Goal: Leave review/rating: Share an evaluation or opinion about a product, service, or content

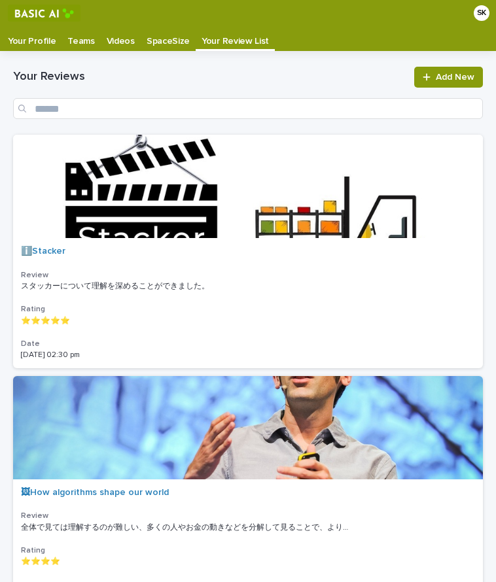
click at [48, 39] on p "Your Profile" at bounding box center [32, 36] width 48 height 21
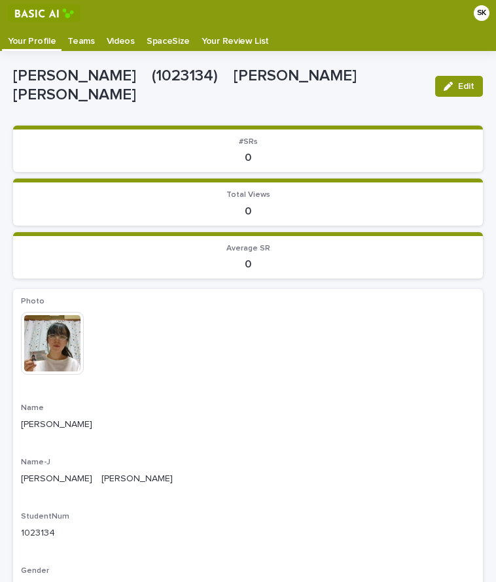
click at [125, 46] on p "Videos" at bounding box center [121, 36] width 28 height 21
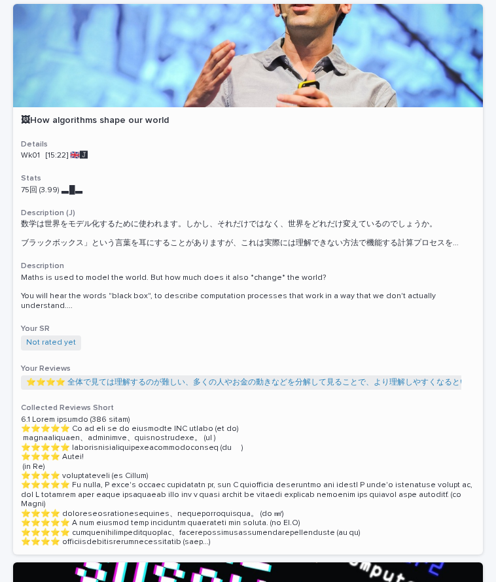
scroll to position [131, 0]
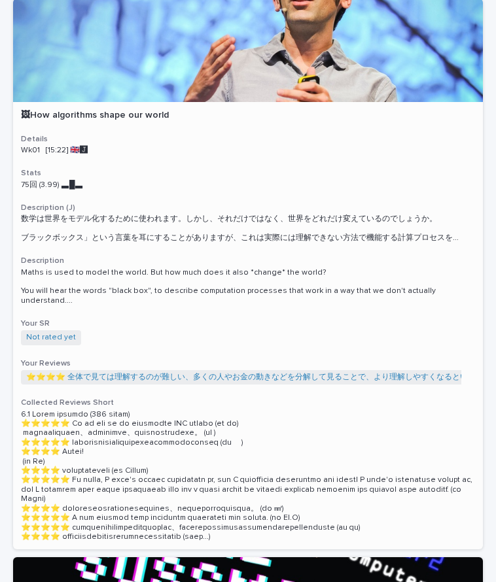
click at [59, 330] on span "Not rated yet" at bounding box center [51, 337] width 60 height 14
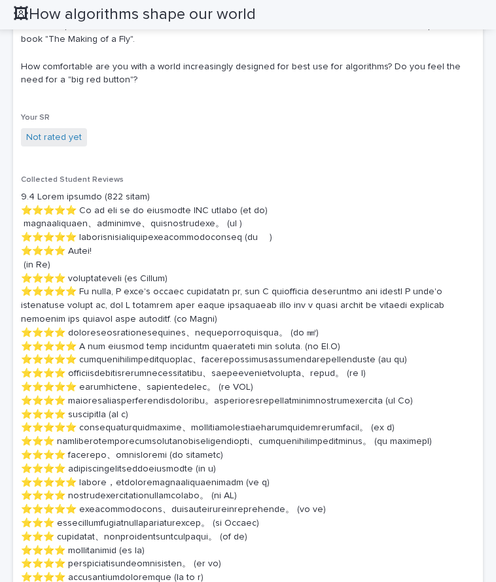
scroll to position [719, 0]
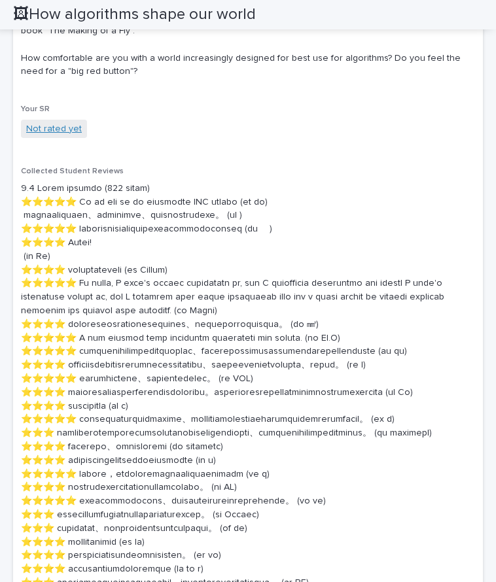
click at [56, 126] on link "Not rated yet" at bounding box center [54, 129] width 56 height 14
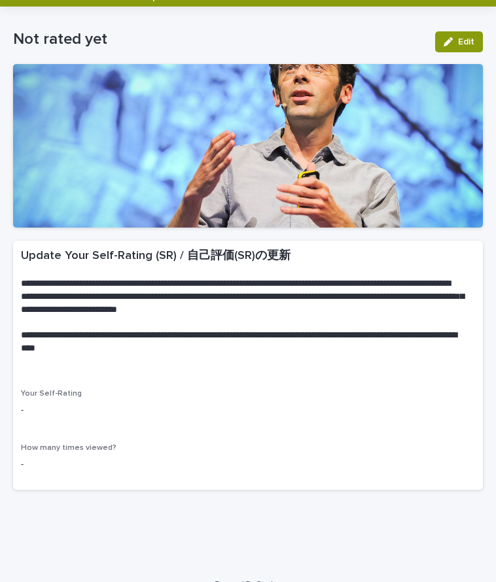
scroll to position [65, 0]
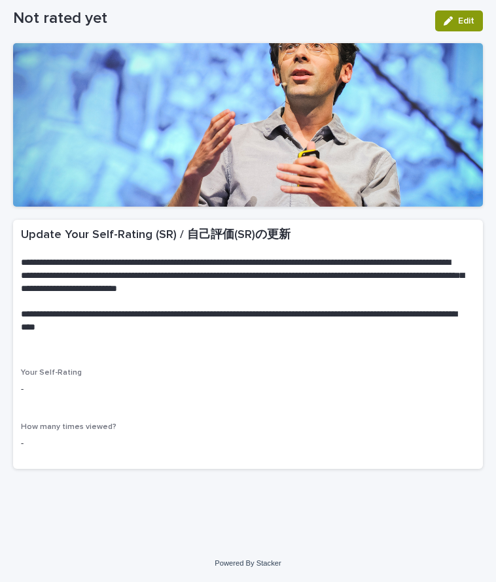
click at [139, 394] on p "-" at bounding box center [248, 389] width 454 height 14
click at [44, 388] on p "-" at bounding box center [248, 389] width 454 height 14
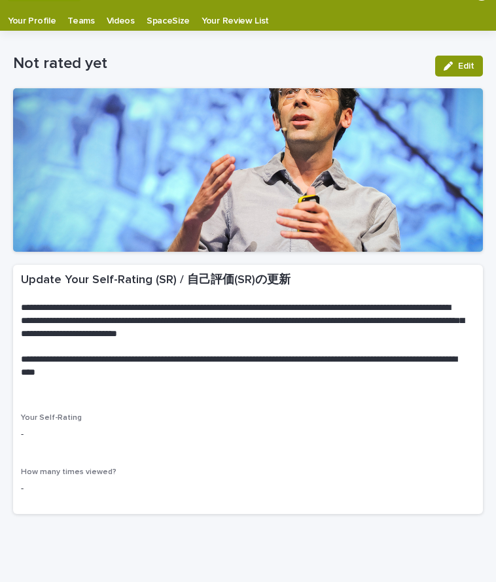
scroll to position [0, 0]
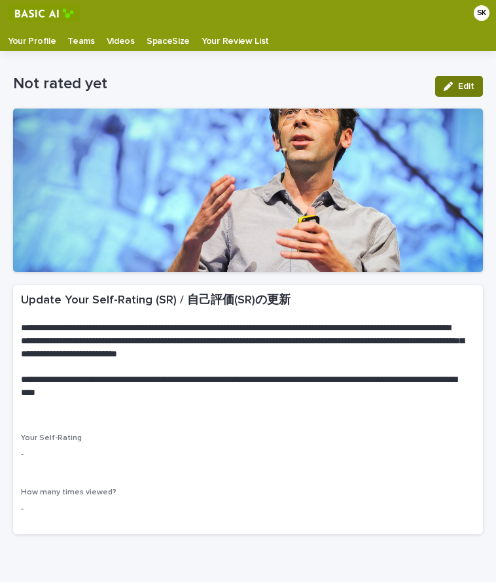
click at [457, 79] on button "Edit" at bounding box center [459, 86] width 48 height 21
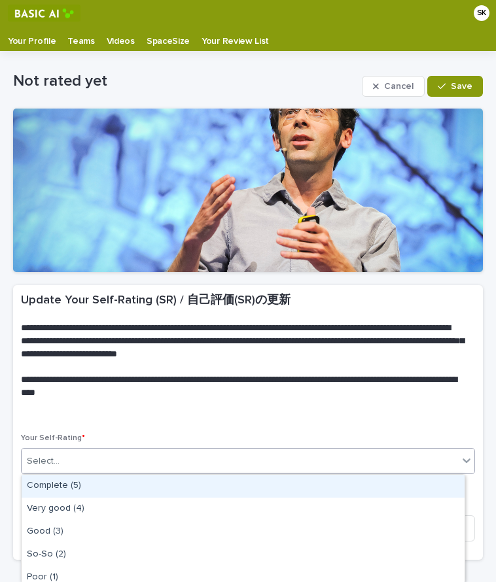
click at [186, 469] on div "Select..." at bounding box center [240, 461] width 436 height 22
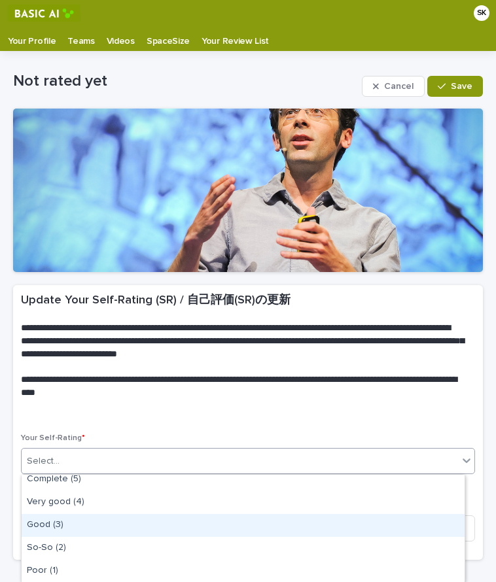
click at [120, 527] on div "Good (3)" at bounding box center [243, 525] width 443 height 23
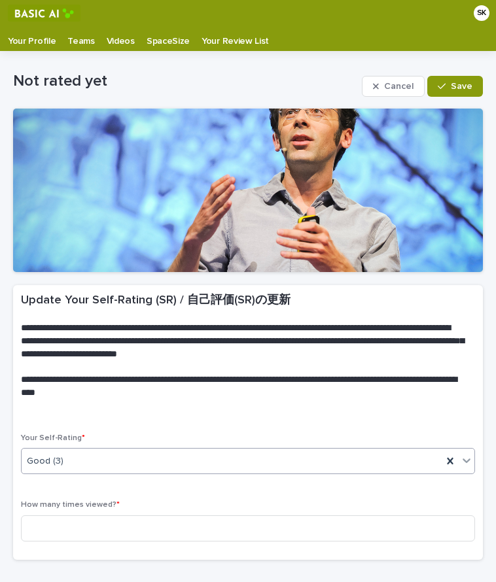
click at [112, 475] on div "Your Self-Rating * option Good (3), selected. 0 results available. Select is fo…" at bounding box center [248, 458] width 454 height 51
click at [112, 467] on div "Good (3)" at bounding box center [232, 461] width 420 height 22
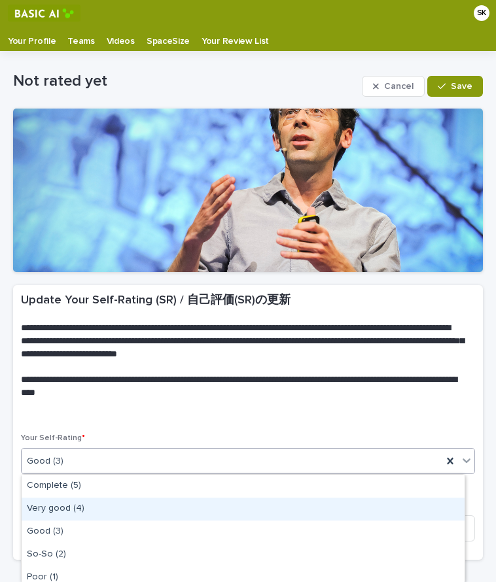
click at [107, 501] on div "Very good (4)" at bounding box center [243, 509] width 443 height 23
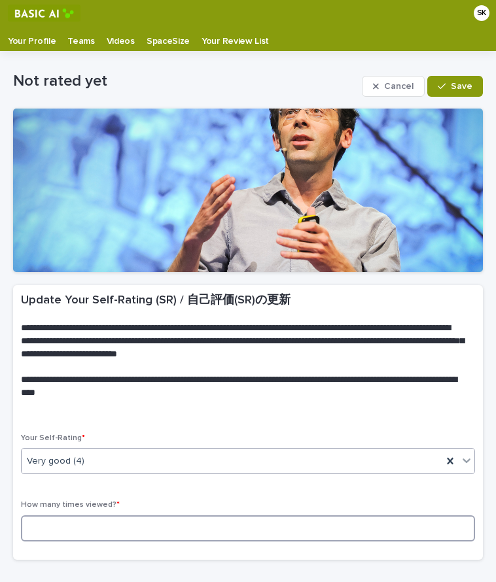
click at [96, 525] on input at bounding box center [248, 528] width 454 height 26
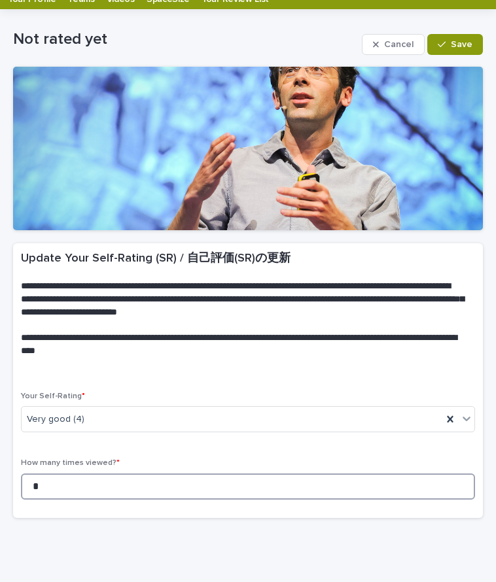
scroll to position [0, 0]
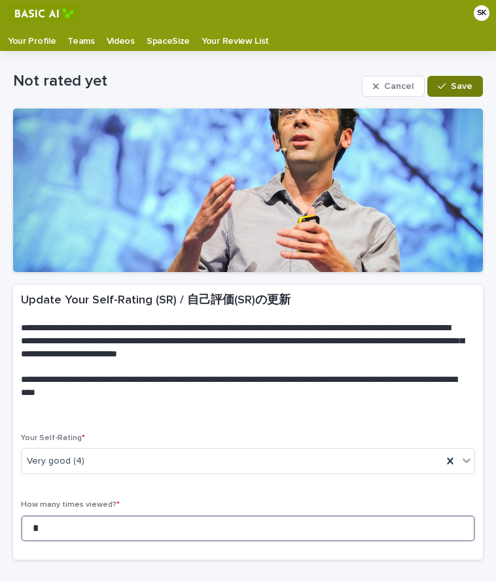
type input "*"
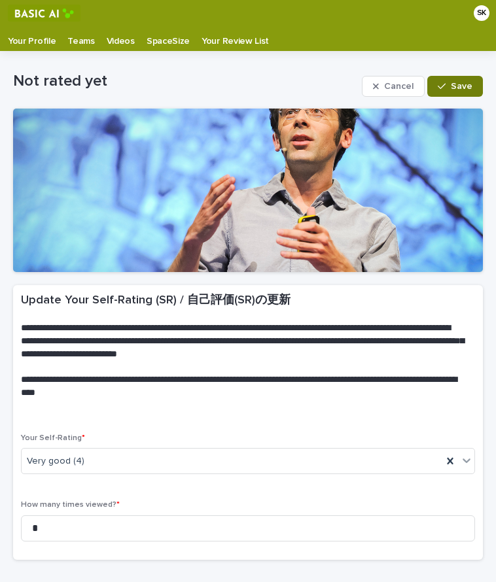
click at [450, 86] on span "Save" at bounding box center [461, 86] width 22 height 9
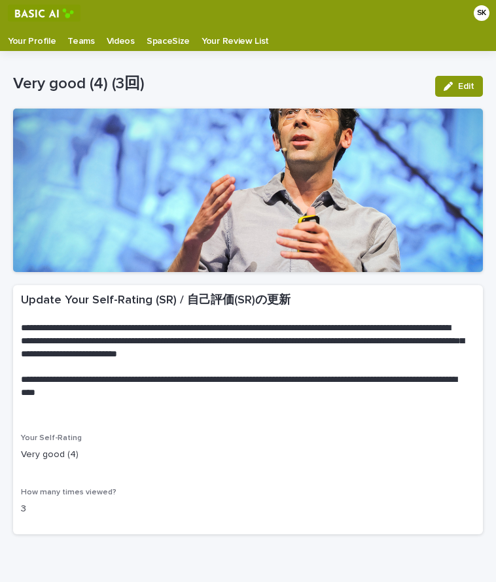
click at [79, 41] on p "Teams" at bounding box center [80, 36] width 27 height 21
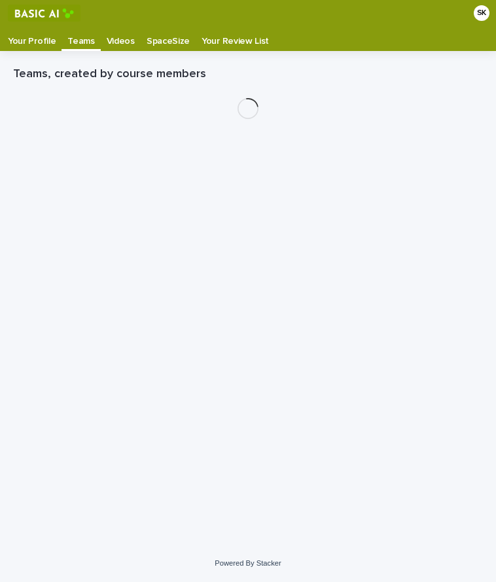
click at [25, 40] on p "Your Profile" at bounding box center [32, 36] width 48 height 21
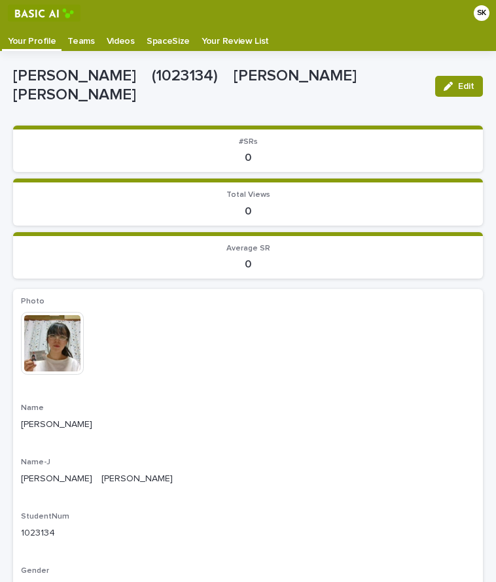
click at [25, 40] on p "Your Profile" at bounding box center [32, 36] width 48 height 21
click at [31, 42] on p "Your Profile" at bounding box center [32, 36] width 48 height 21
click at [112, 41] on p "Videos" at bounding box center [121, 36] width 28 height 21
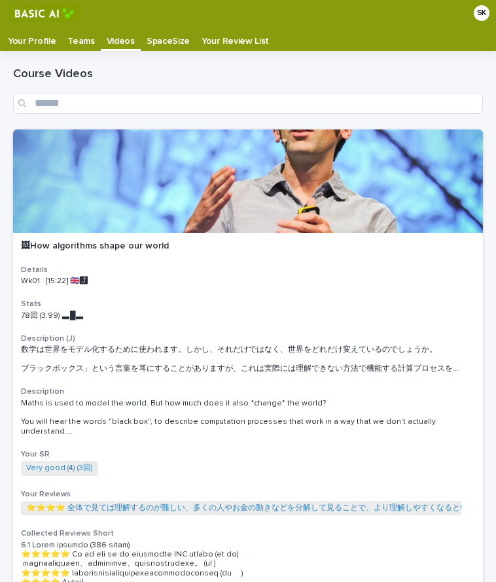
click at [161, 41] on p "SpaceSize" at bounding box center [167, 36] width 43 height 21
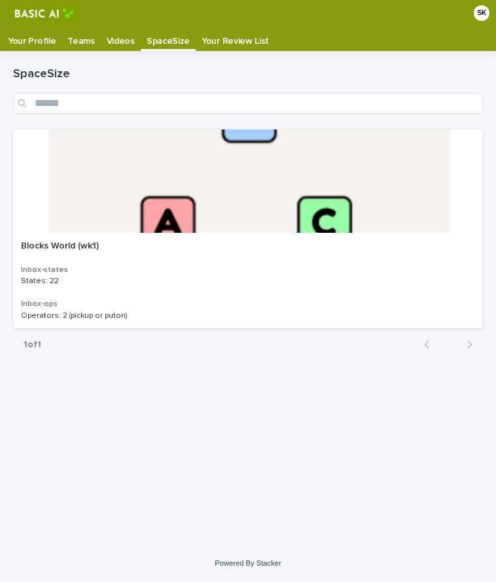
click at [131, 41] on div "Videos" at bounding box center [121, 36] width 40 height 21
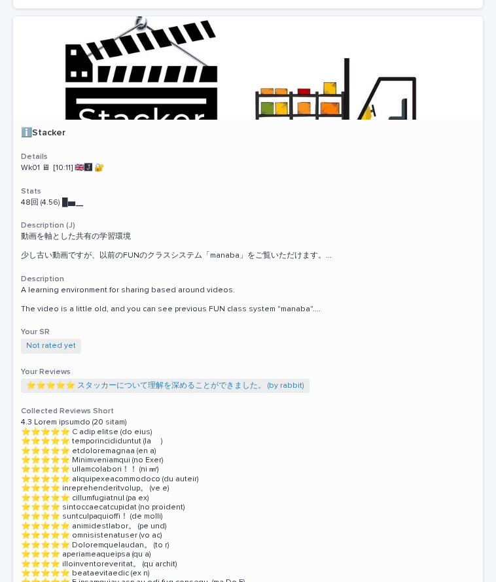
scroll to position [1373, 0]
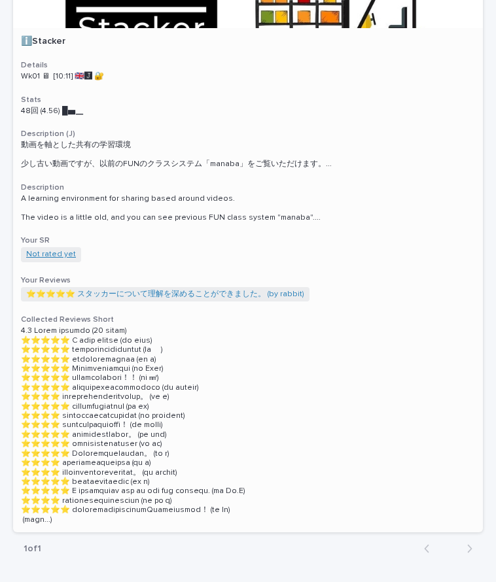
click at [58, 250] on link "Not rated yet" at bounding box center [51, 254] width 50 height 9
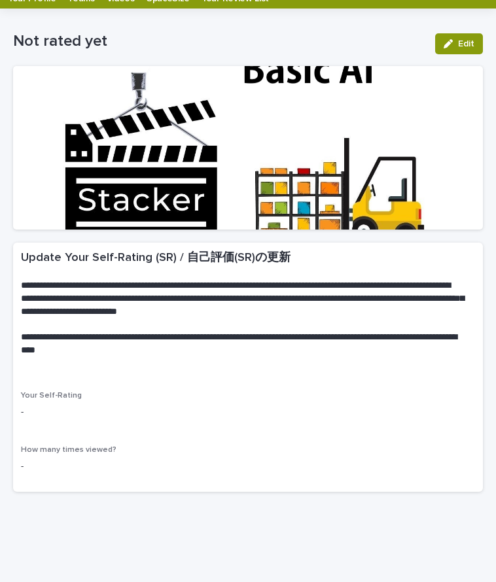
scroll to position [65, 0]
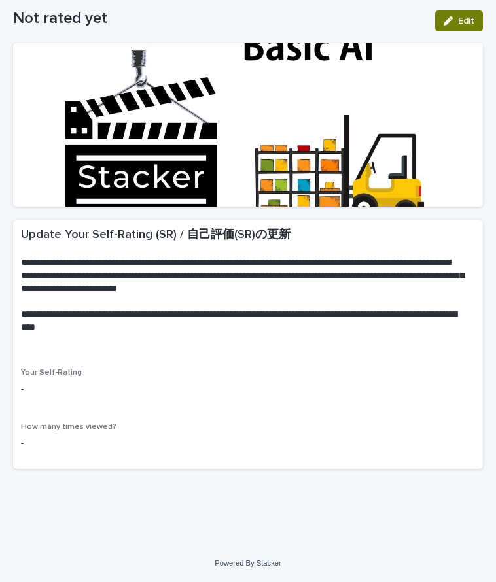
click at [440, 16] on button "Edit" at bounding box center [459, 20] width 48 height 21
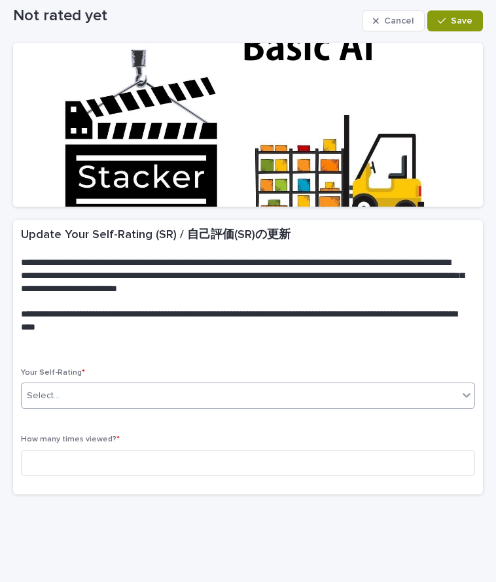
click at [71, 406] on div "Select..." at bounding box center [240, 396] width 436 height 22
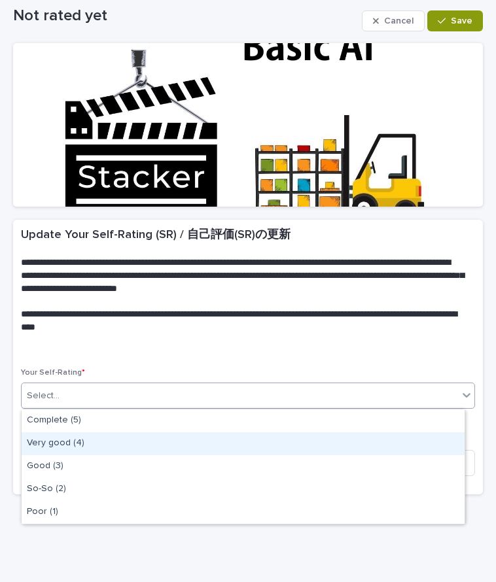
click at [88, 434] on div "Very good (4)" at bounding box center [243, 443] width 443 height 23
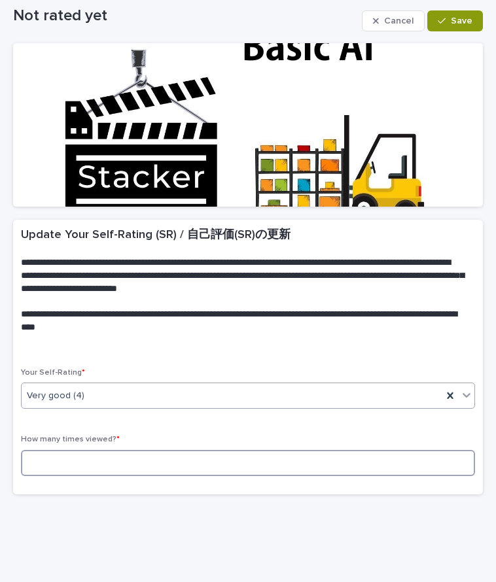
click at [88, 461] on input at bounding box center [248, 463] width 454 height 26
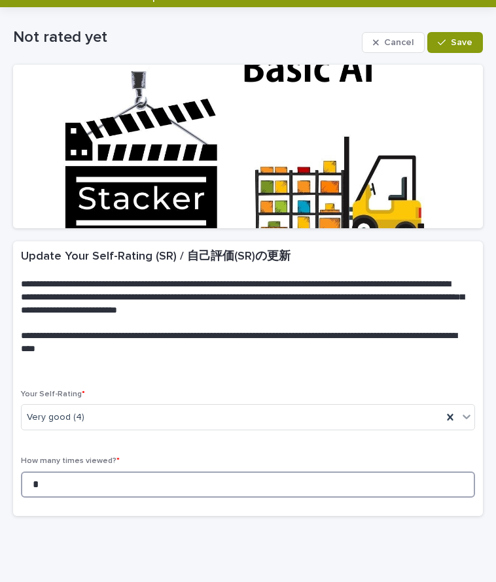
scroll to position [0, 0]
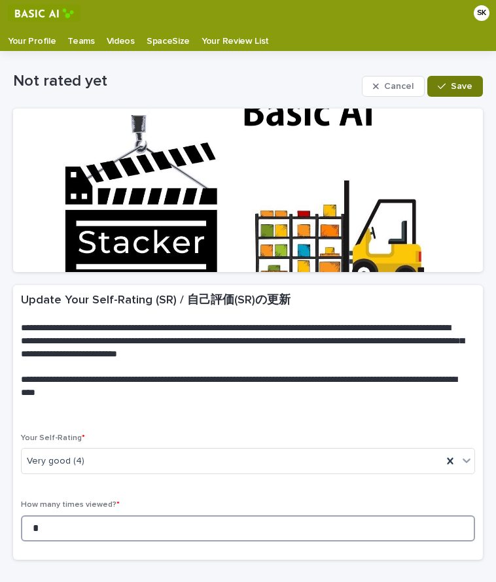
type input "*"
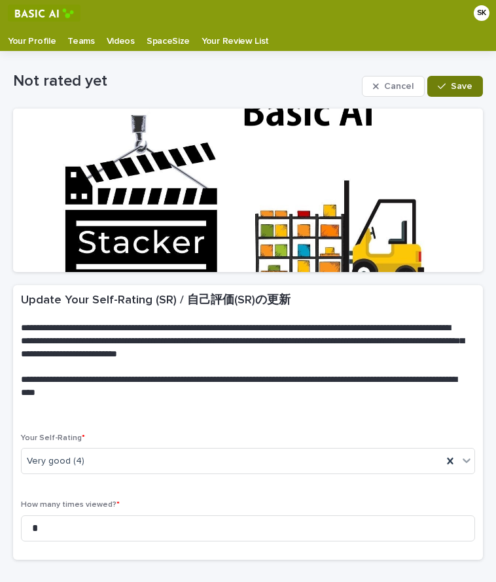
click at [438, 80] on button "Save" at bounding box center [455, 86] width 56 height 21
